Goal: Book appointment/travel/reservation

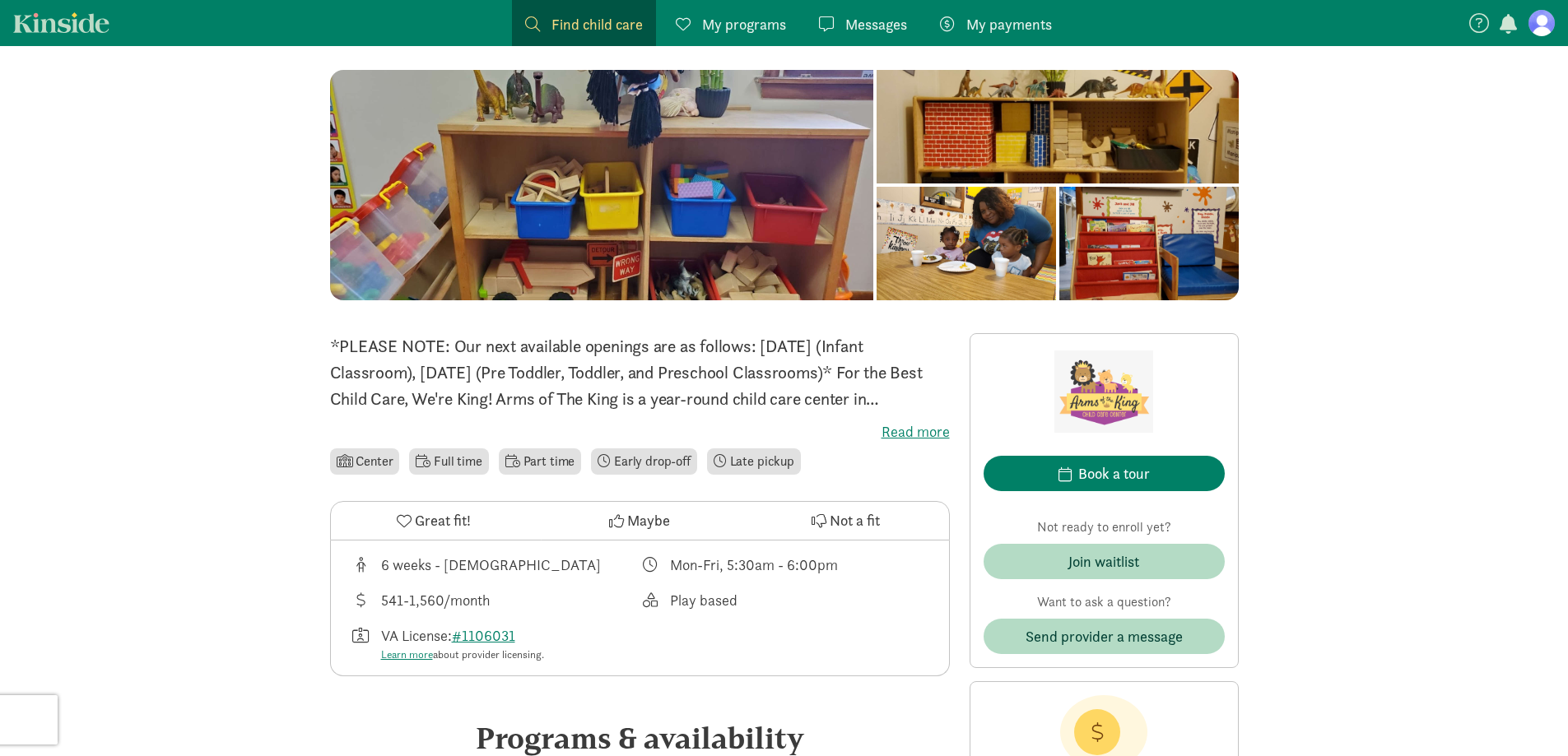
scroll to position [164, 0]
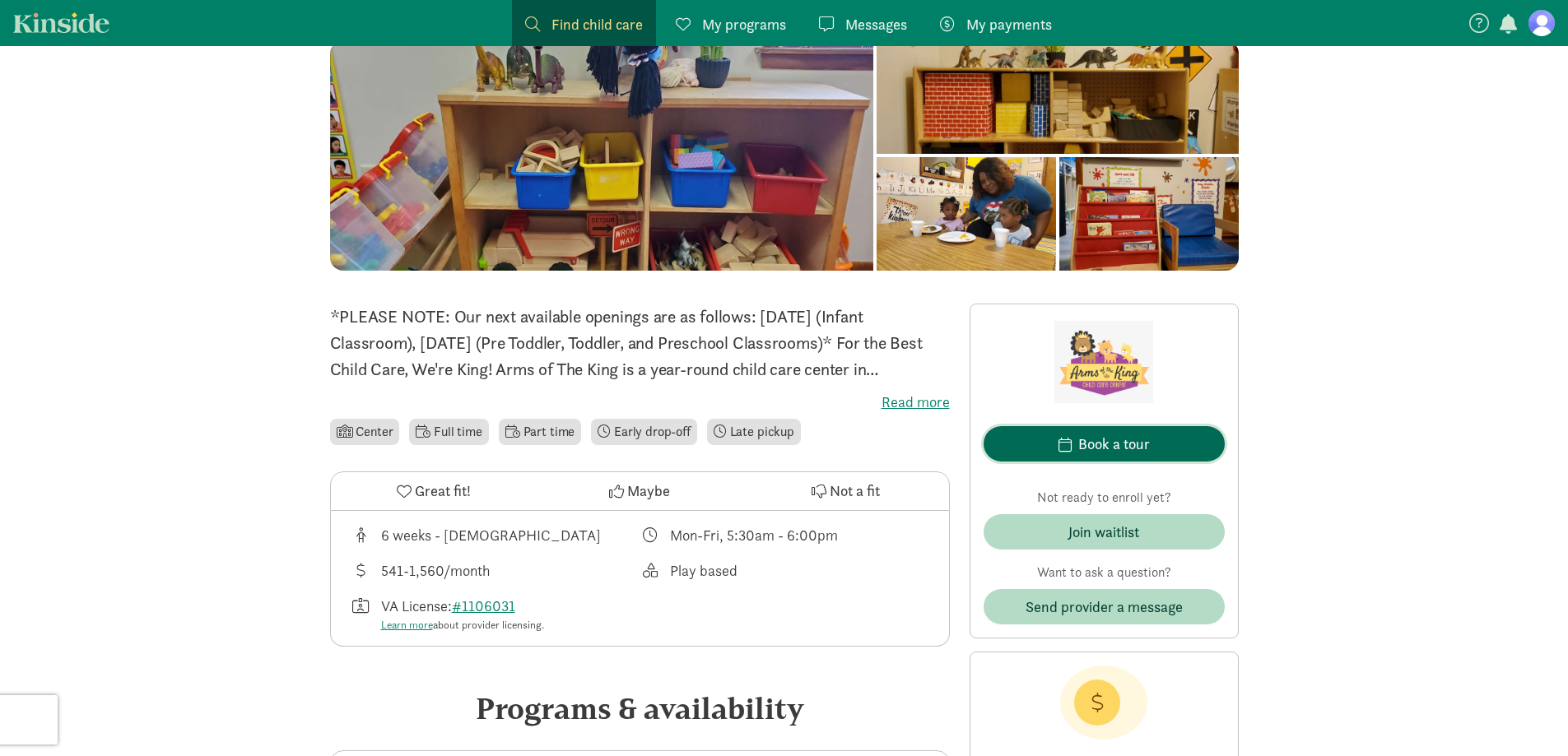
click at [1083, 444] on div "Book a tour" at bounding box center [1114, 444] width 71 height 22
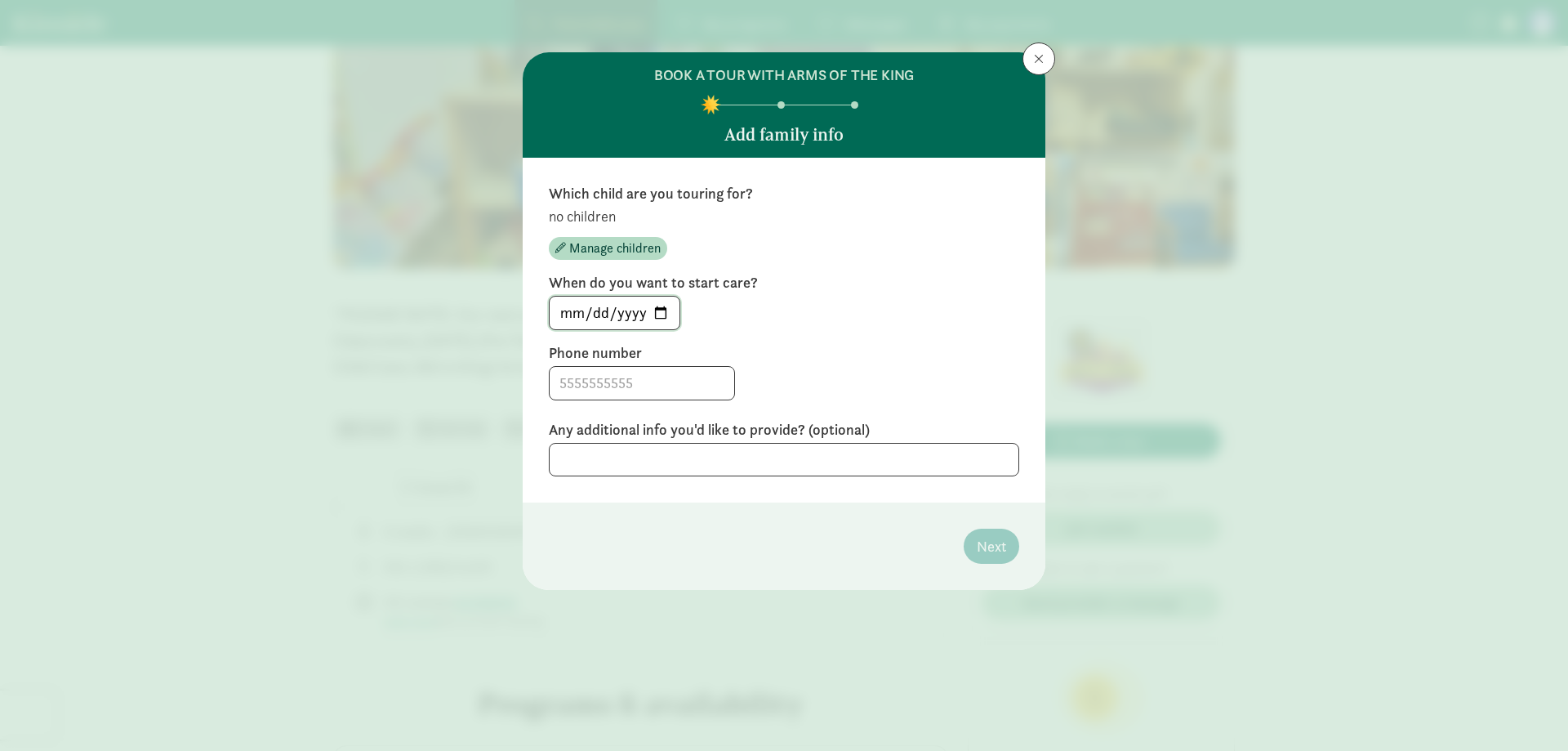
click at [662, 314] on input "[DATE]" at bounding box center [615, 313] width 130 height 33
type input "[DATE]"
click at [621, 379] on input at bounding box center [642, 383] width 185 height 33
type input "8144967812"
click at [883, 380] on div "8144967812" at bounding box center [784, 383] width 470 height 35
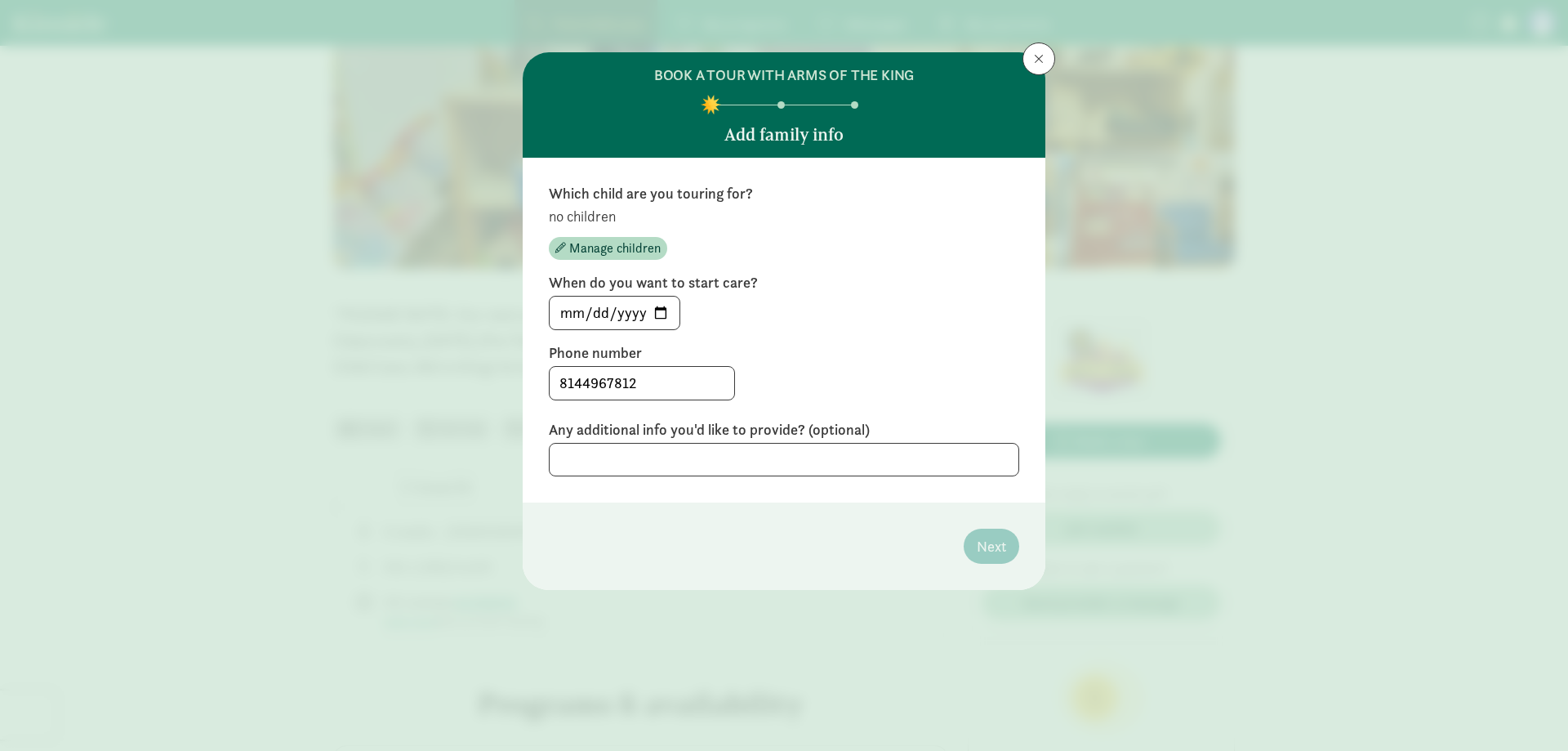
click at [798, 351] on label "Phone number" at bounding box center [784, 352] width 470 height 19
click at [631, 244] on span "Manage children" at bounding box center [615, 248] width 91 height 19
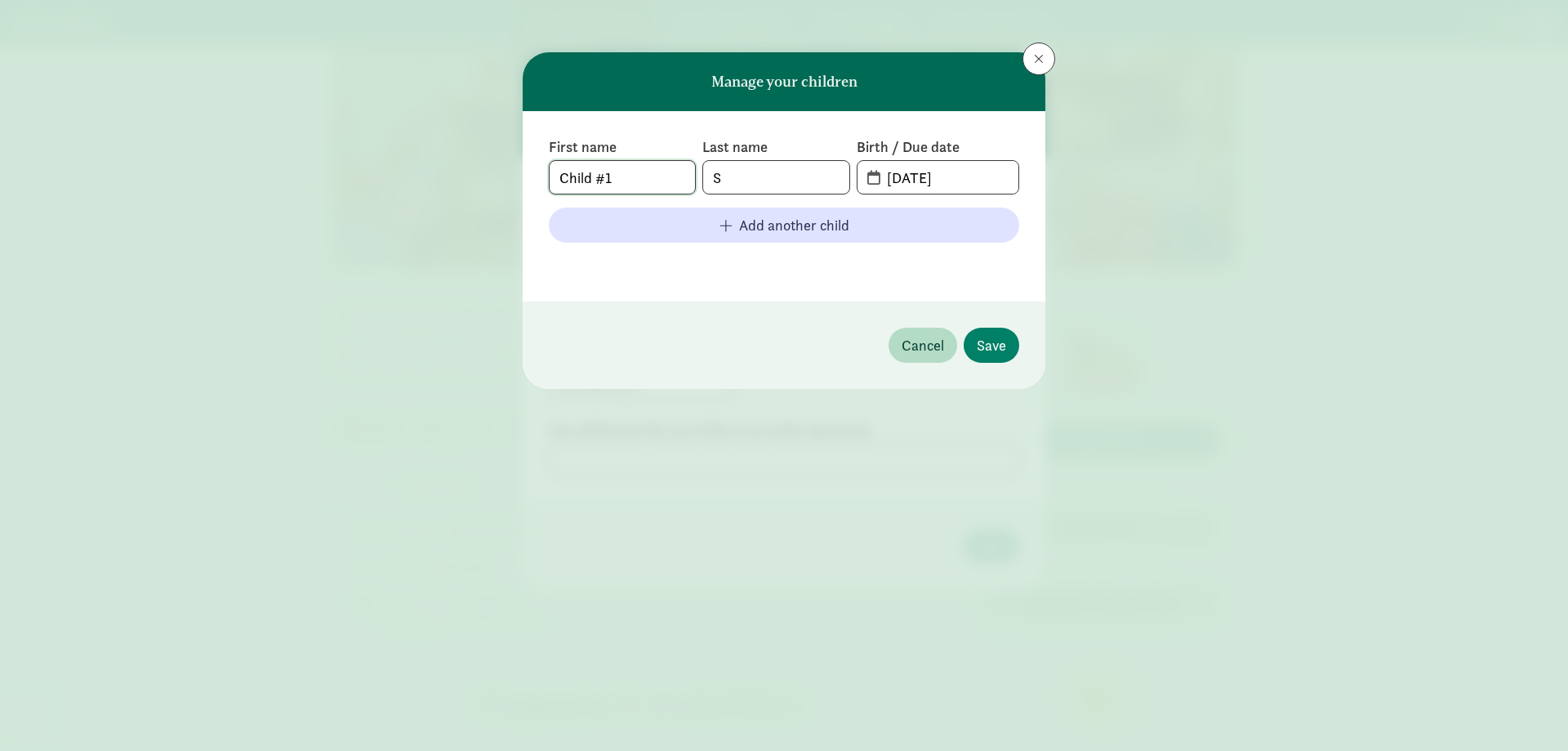
click at [632, 174] on input "Child #1" at bounding box center [622, 177] width 145 height 33
drag, startPoint x: 522, startPoint y: 161, endPoint x: 493, endPoint y: 160, distance: 29.0
click at [493, 160] on div "Manage your children First name Child #1 Last name S Birth / Due date [DATE] Ad…" at bounding box center [784, 375] width 1568 height 751
type input "[PERSON_NAME]"
click at [775, 200] on div "First name [PERSON_NAME] Last name S Birth / Due date [DATE] Add another child" at bounding box center [784, 206] width 470 height 138
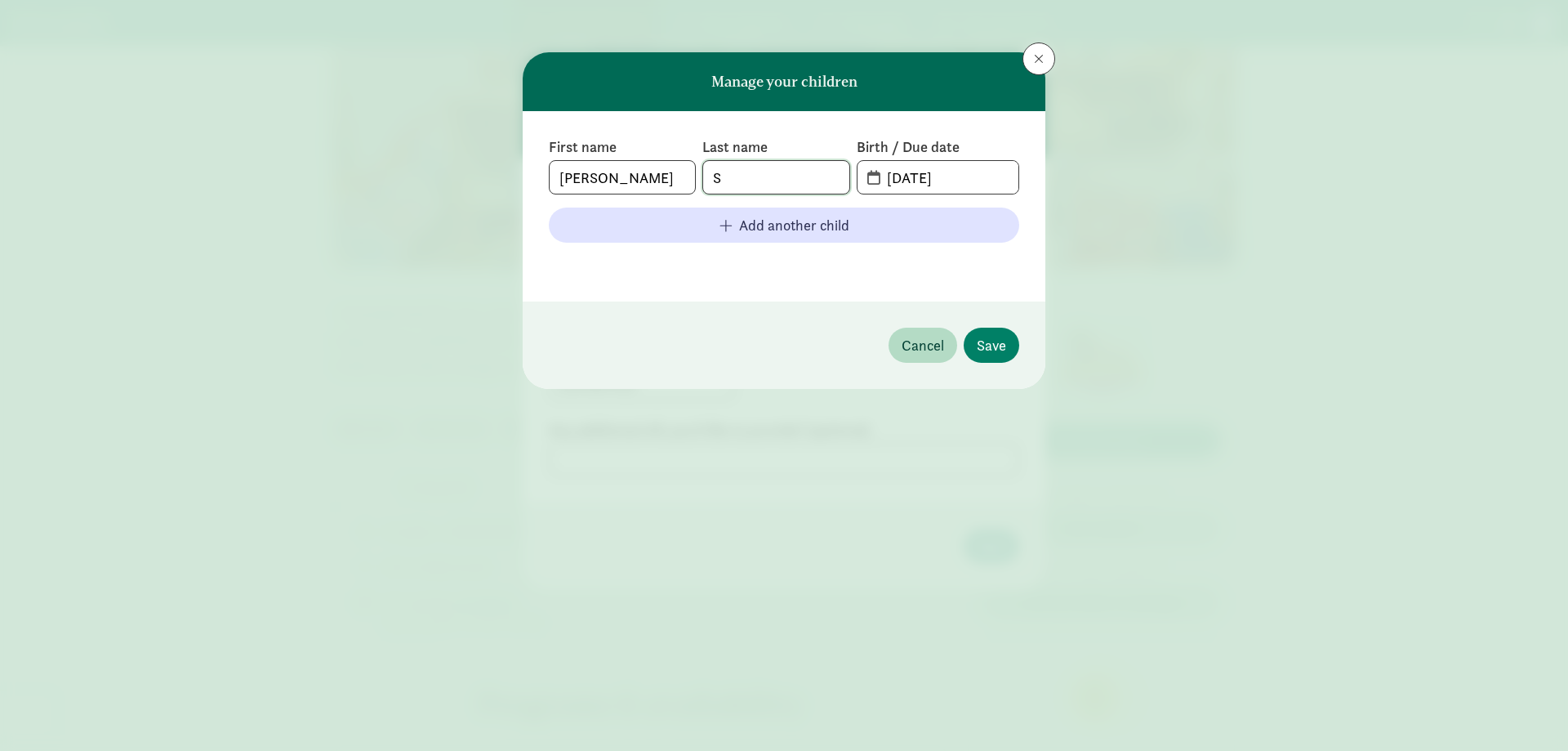
click at [767, 185] on input "S" at bounding box center [776, 177] width 145 height 33
click at [761, 185] on input "Scva" at bounding box center [776, 177] width 145 height 33
type input "[PERSON_NAME]"
click at [946, 185] on input "[DATE]" at bounding box center [947, 177] width 141 height 33
drag, startPoint x: 962, startPoint y: 176, endPoint x: 782, endPoint y: 152, distance: 181.6
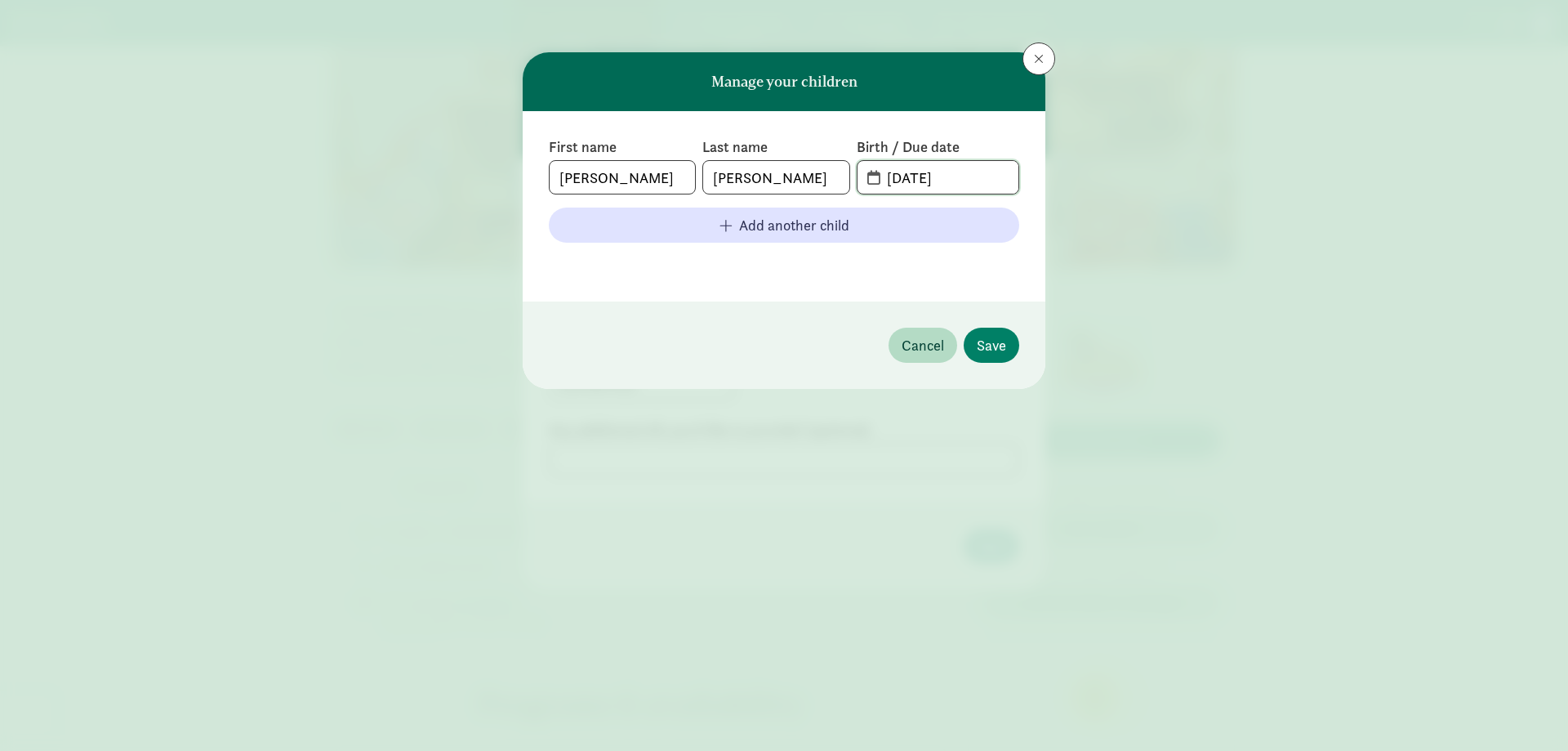
click at [782, 152] on div "First name [PERSON_NAME] Last name [PERSON_NAME] Birth / Due date [DATE]" at bounding box center [784, 166] width 470 height 57
type input "[DATE]"
click at [820, 248] on div "First name [PERSON_NAME] Last name [PERSON_NAME] Birth / Due date [DATE] Add an…" at bounding box center [784, 206] width 470 height 138
click at [993, 343] on span "Save" at bounding box center [991, 346] width 30 height 22
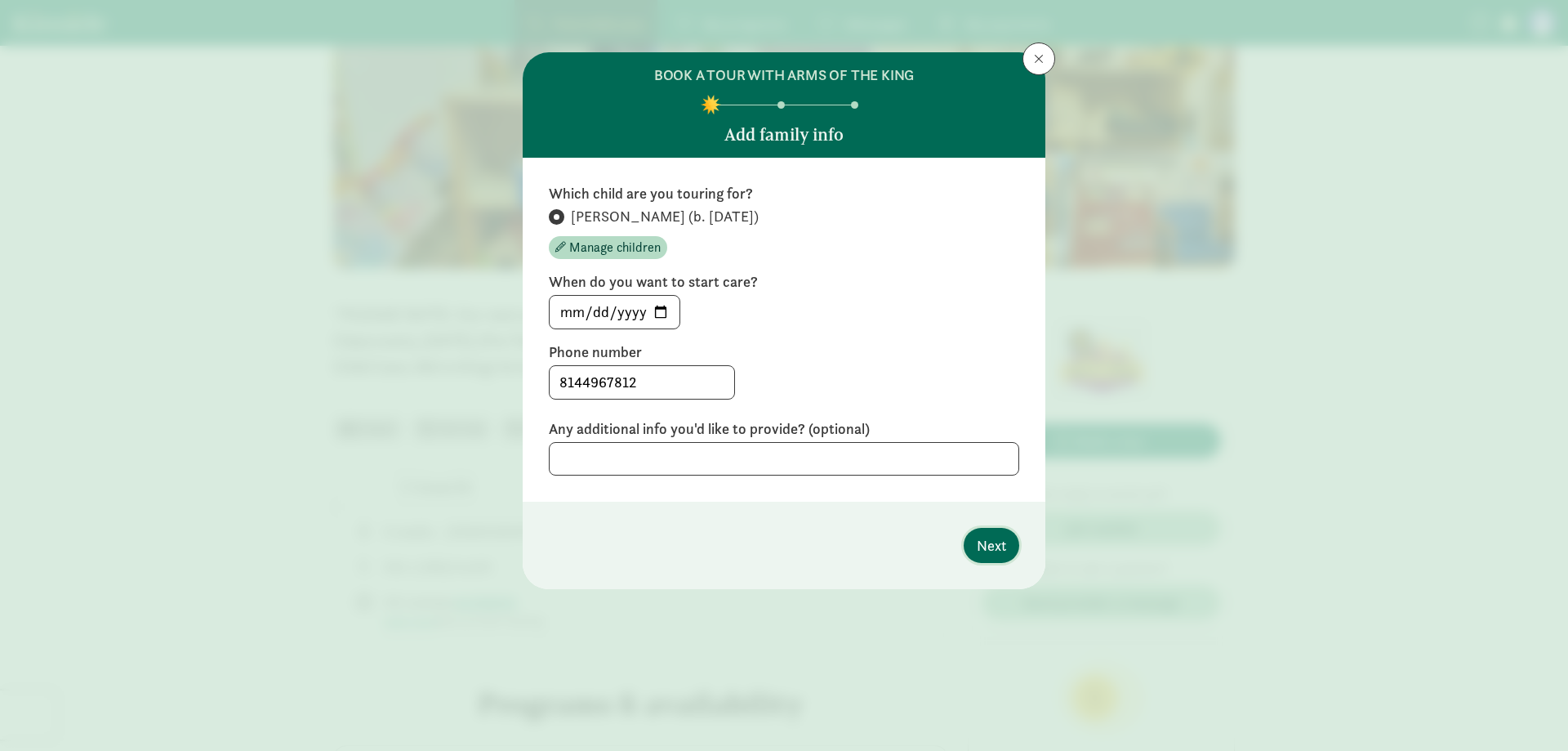
drag, startPoint x: 976, startPoint y: 537, endPoint x: 966, endPoint y: 535, distance: 10.2
click at [970, 536] on button "Next" at bounding box center [991, 546] width 56 height 35
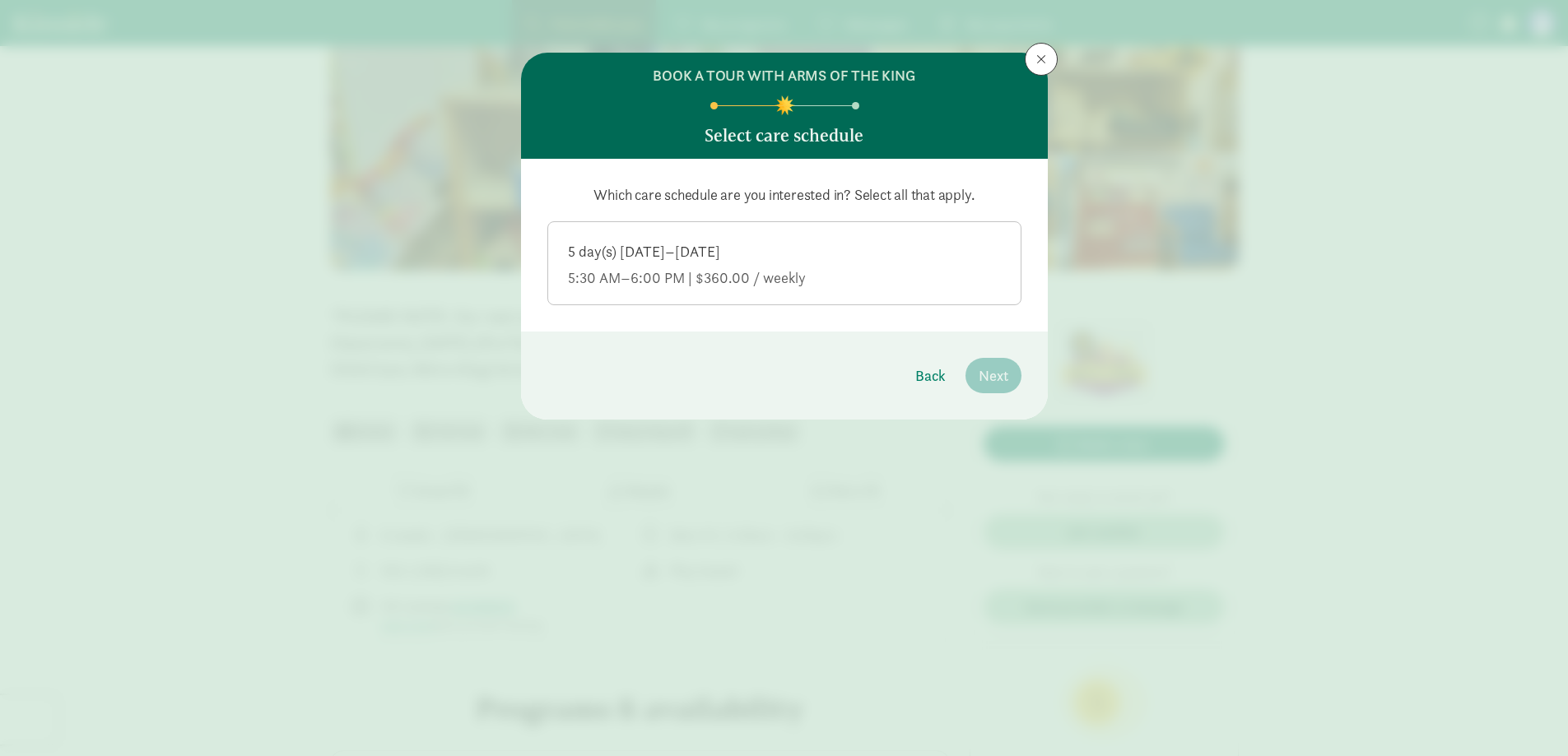
click at [806, 286] on div "5:30 AM–6:00 PM | $360.00 / weekly" at bounding box center [784, 277] width 433 height 20
click at [0, 0] on input "5 day(s) [DATE]–[DATE] 5:30 AM–6:00 PM | $360.00 / weekly" at bounding box center [0, 0] width 0 height 0
click at [985, 376] on span "Next" at bounding box center [993, 376] width 30 height 22
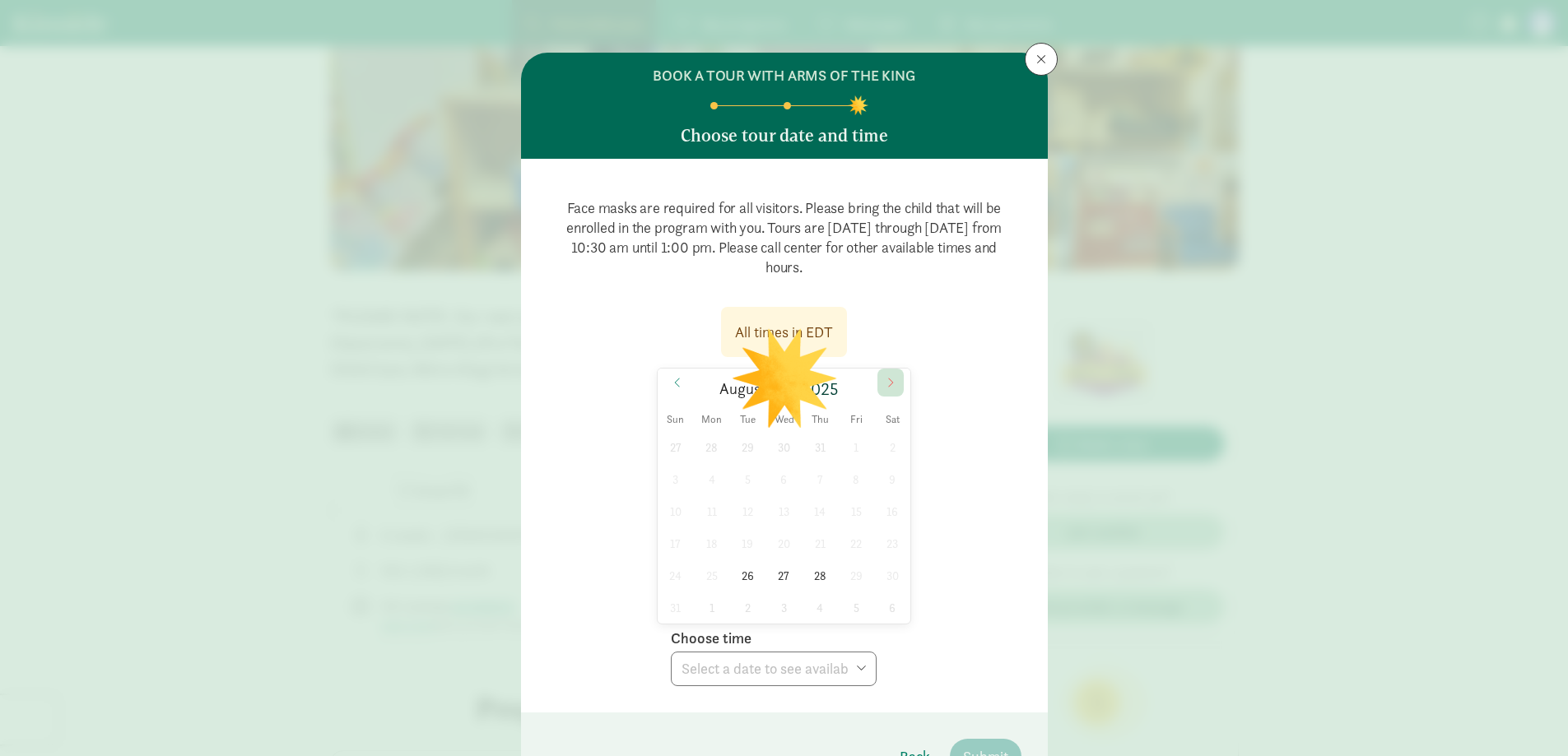
click at [888, 386] on icon at bounding box center [891, 383] width 10 height 12
click at [887, 384] on icon at bounding box center [891, 383] width 10 height 12
click at [676, 383] on icon at bounding box center [677, 383] width 10 height 12
click at [680, 375] on span at bounding box center [677, 382] width 26 height 28
click at [866, 376] on div "[DATE]" at bounding box center [784, 389] width 190 height 28
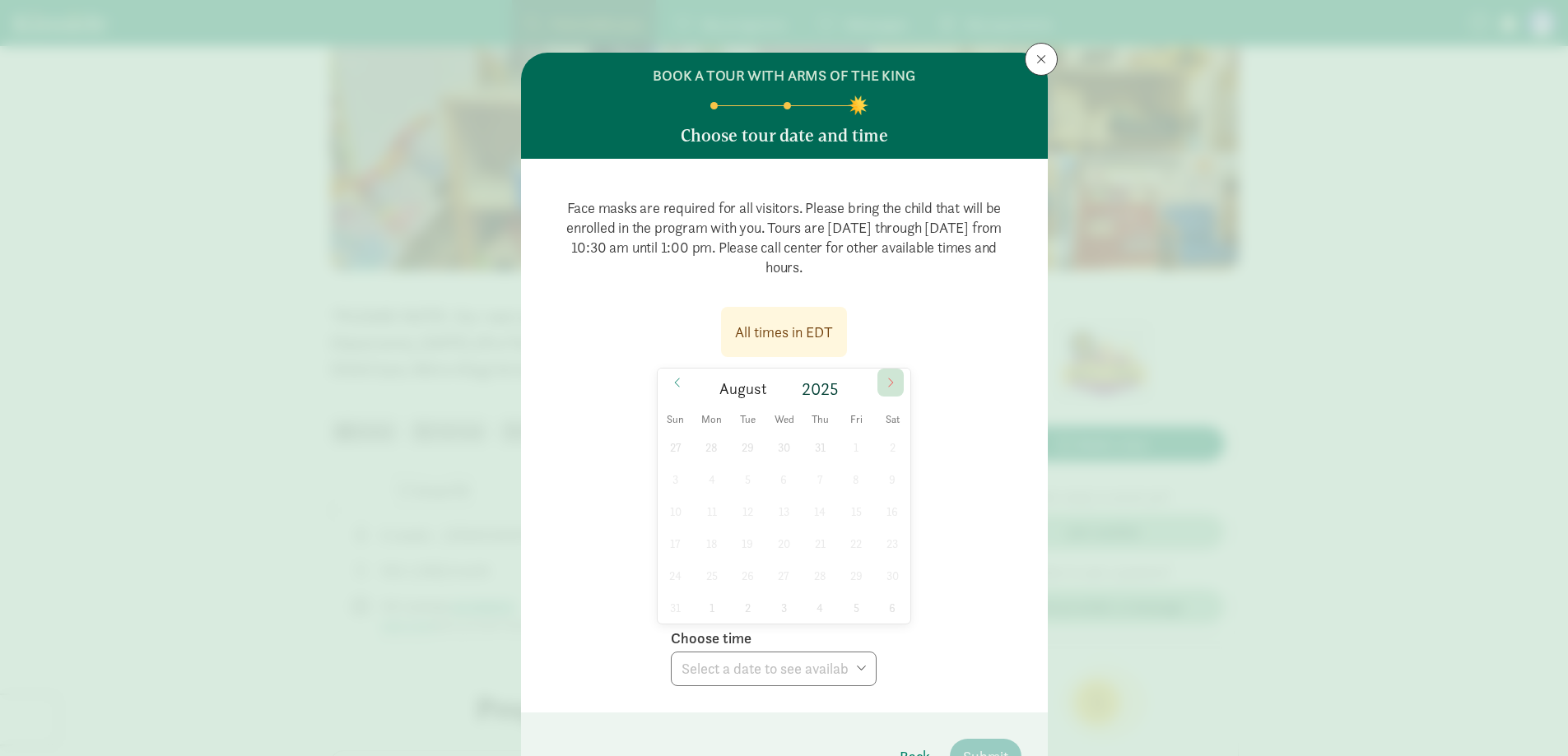
click at [877, 375] on span at bounding box center [890, 382] width 26 height 28
click at [886, 388] on icon at bounding box center [891, 383] width 10 height 12
click at [651, 384] on div "All times in EDT [DATE] Sun Mon Tue Wed Thu Fri Sat 28 29 30 1 2 3 4 5 6 7 8 9 …" at bounding box center [784, 492] width 474 height 389
click at [664, 384] on span at bounding box center [677, 382] width 26 height 28
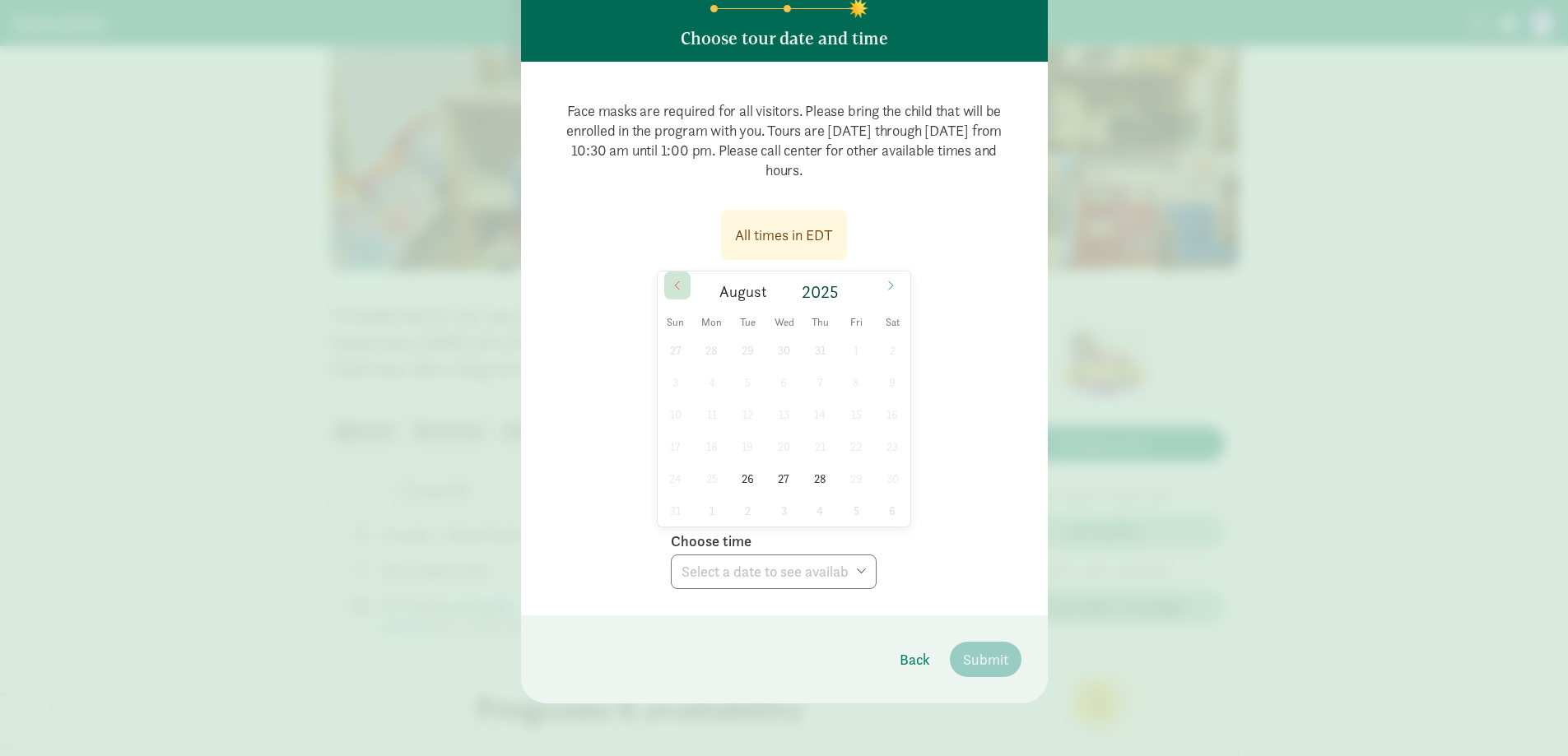
scroll to position [97, 0]
click at [736, 474] on span "26" at bounding box center [748, 479] width 32 height 32
click at [792, 581] on select "Choose time 10:30 AM 11:00 AM 11:30 AM 12:00 PM 12:30 PM" at bounding box center [773, 571] width 206 height 35
select select "[DATE]T11:00:00.000-04:00"
click at [670, 554] on select "Choose time 10:30 AM 11:00 AM 11:30 AM 12:00 PM 12:30 PM" at bounding box center [773, 571] width 206 height 35
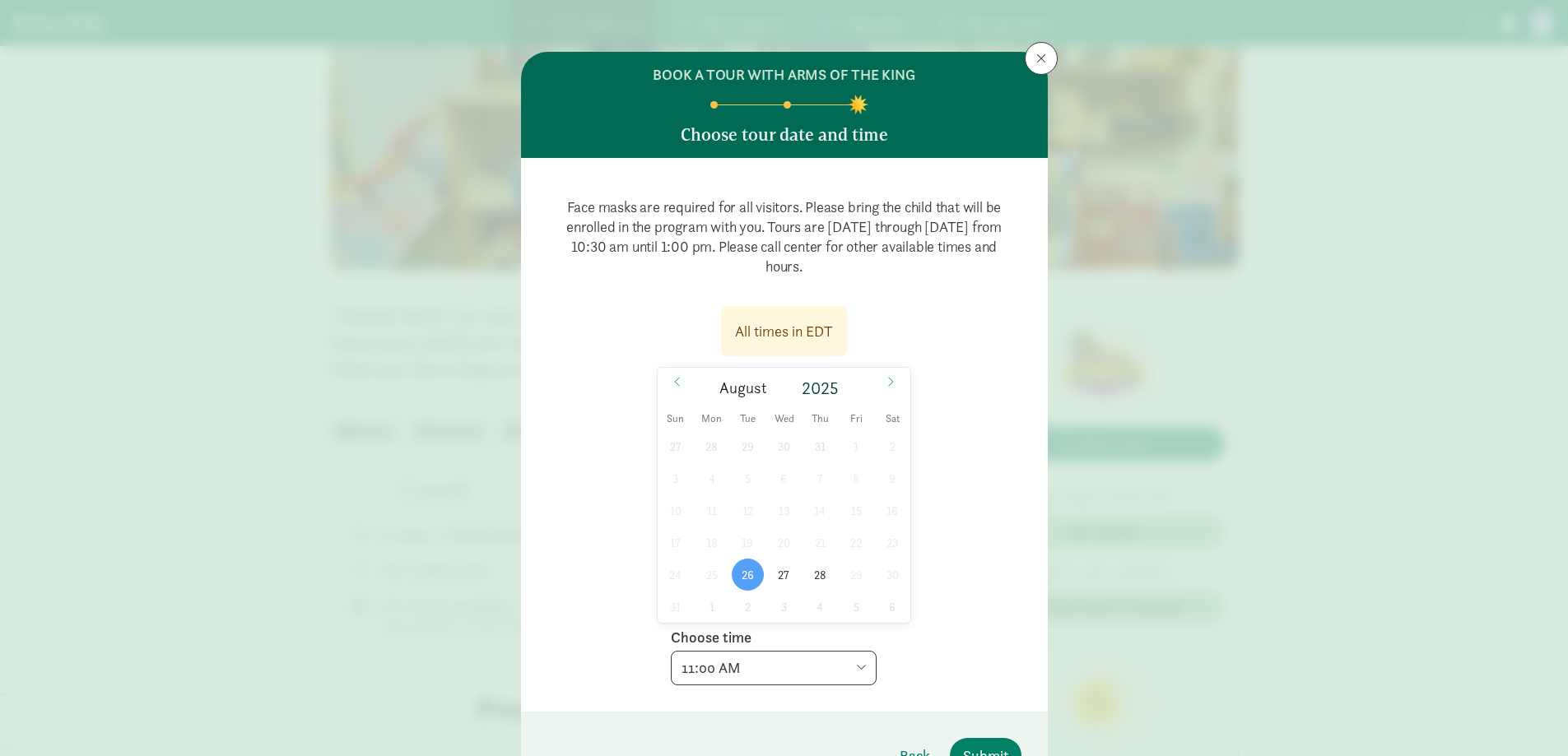
scroll to position [0, 0]
click at [1052, 54] on button at bounding box center [1041, 59] width 33 height 33
